Goal: Information Seeking & Learning: Check status

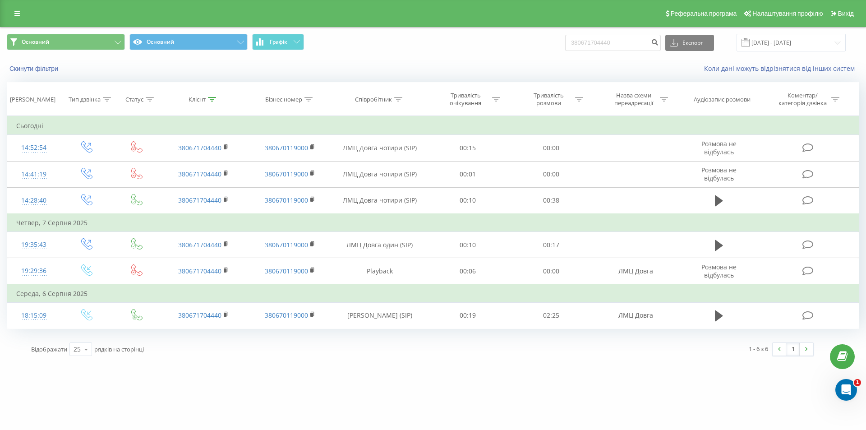
drag, startPoint x: 12, startPoint y: 21, endPoint x: 29, endPoint y: 51, distance: 34.3
click at [13, 21] on div "Реферальна програма Налаштування профілю Вихід" at bounding box center [433, 13] width 866 height 27
click at [18, 18] on link at bounding box center [17, 13] width 16 height 13
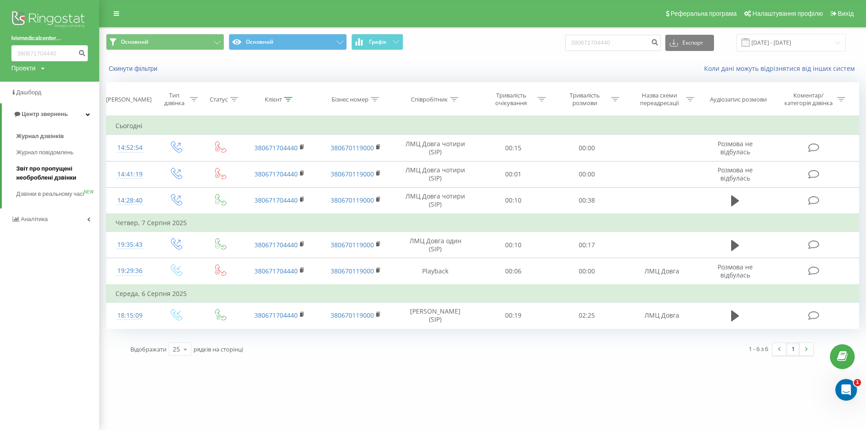
click at [71, 174] on span "Звіт про пропущені необроблені дзвінки" at bounding box center [55, 173] width 78 height 18
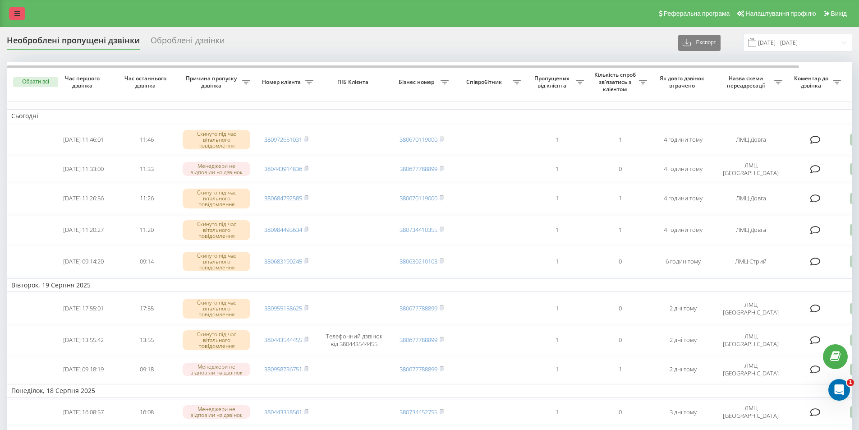
click at [24, 12] on link at bounding box center [17, 13] width 16 height 13
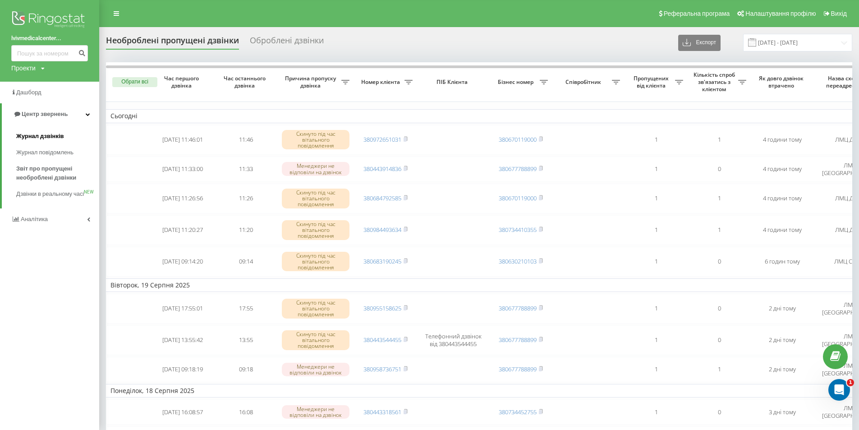
click at [59, 138] on span "Журнал дзвінків" at bounding box center [40, 136] width 48 height 9
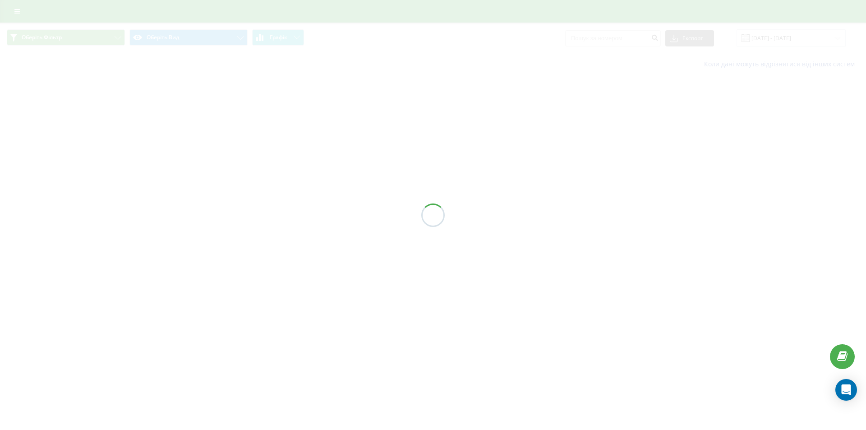
click at [610, 41] on div at bounding box center [433, 215] width 866 height 430
click at [611, 39] on div at bounding box center [433, 215] width 866 height 430
click at [613, 38] on div at bounding box center [433, 215] width 866 height 430
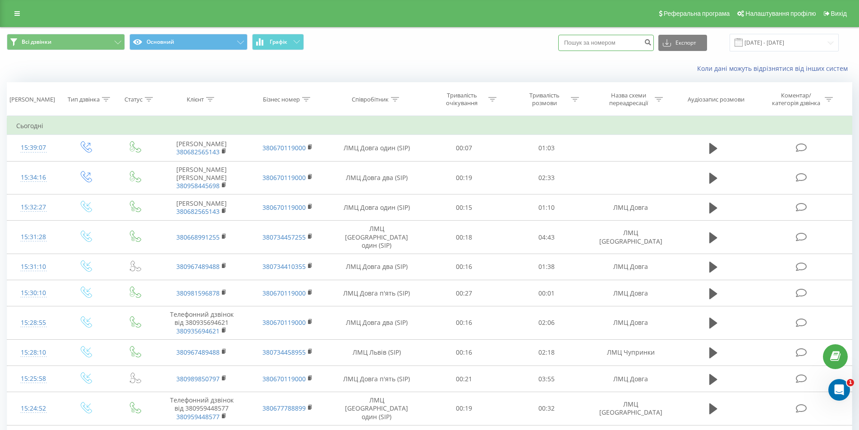
click at [614, 39] on input at bounding box center [606, 43] width 96 height 16
paste input "380(68)256-51-43"
type input "380(68)256-51-43"
click at [652, 42] on icon "submit" at bounding box center [648, 40] width 8 height 5
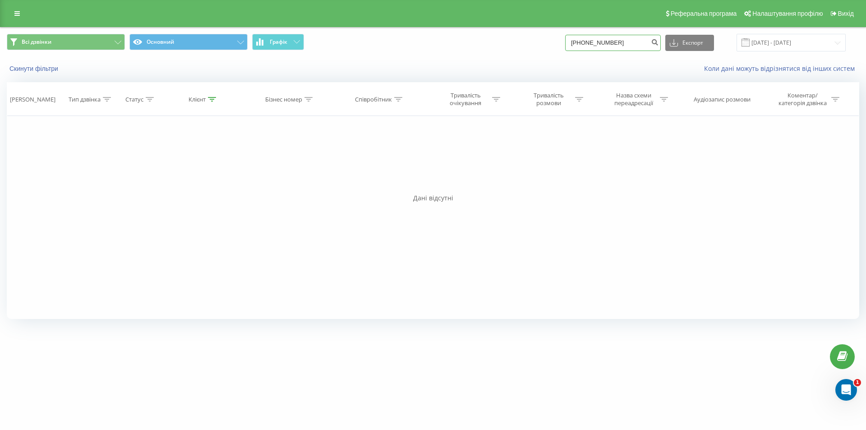
click at [599, 48] on input "380(68)256-51-43" at bounding box center [613, 43] width 96 height 16
click at [592, 47] on input "380(68256-51-43" at bounding box center [613, 43] width 96 height 16
click at [608, 46] on input "38068256-51-43" at bounding box center [613, 43] width 96 height 16
click at [615, 45] on input "3806825651-43" at bounding box center [613, 43] width 96 height 16
type input "380682565143"
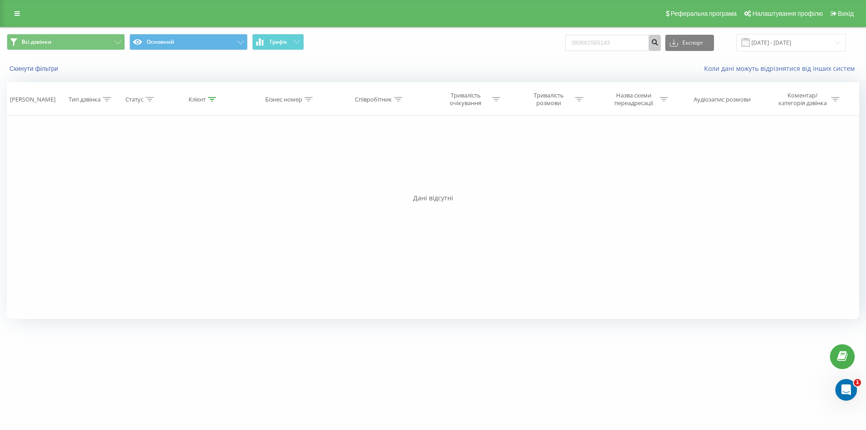
click at [658, 44] on icon "submit" at bounding box center [655, 40] width 8 height 5
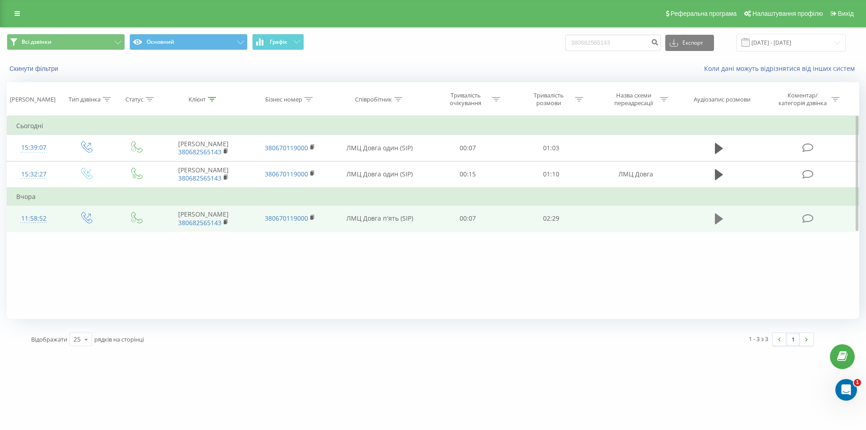
click at [721, 213] on button at bounding box center [719, 219] width 14 height 14
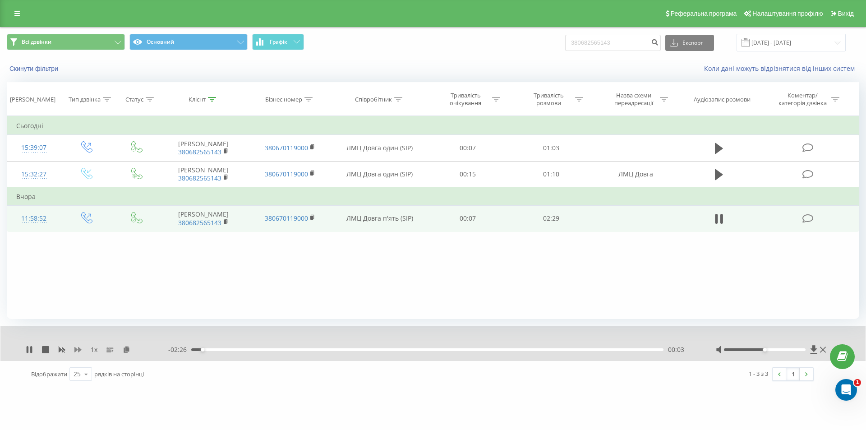
click at [76, 349] on icon at bounding box center [77, 349] width 7 height 5
drag, startPoint x: 785, startPoint y: 350, endPoint x: 795, endPoint y: 349, distance: 10.4
click at [795, 349] on div at bounding box center [765, 349] width 82 height 3
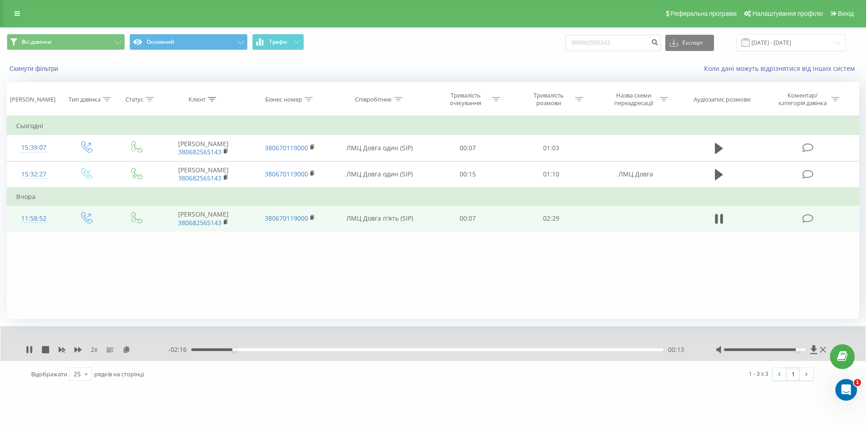
click at [26, 350] on icon at bounding box center [29, 349] width 7 height 7
click at [17, 17] on link at bounding box center [17, 13] width 16 height 13
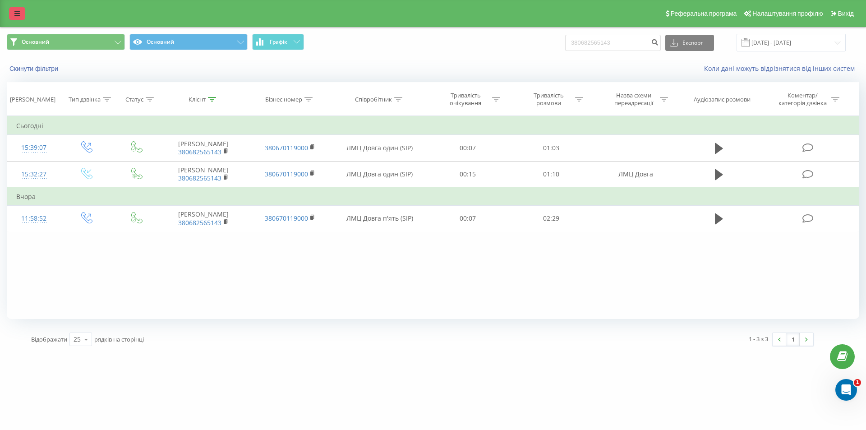
click at [18, 18] on link at bounding box center [17, 13] width 16 height 13
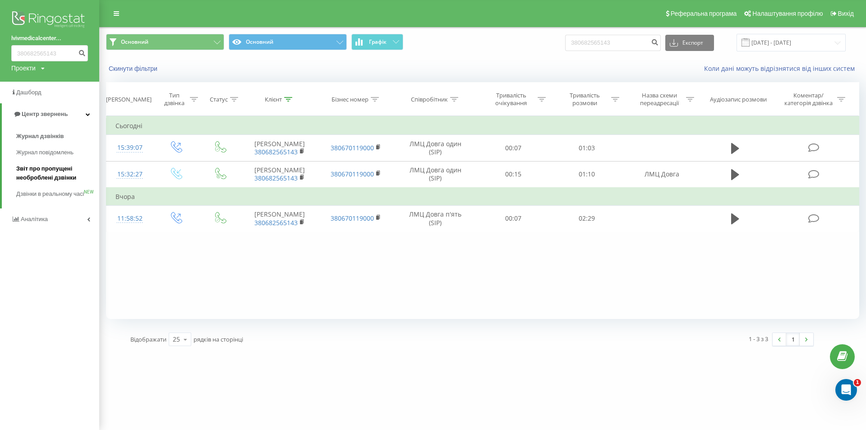
click at [51, 169] on span "Звіт про пропущені необроблені дзвінки" at bounding box center [55, 173] width 78 height 18
